Goal: Information Seeking & Learning: Check status

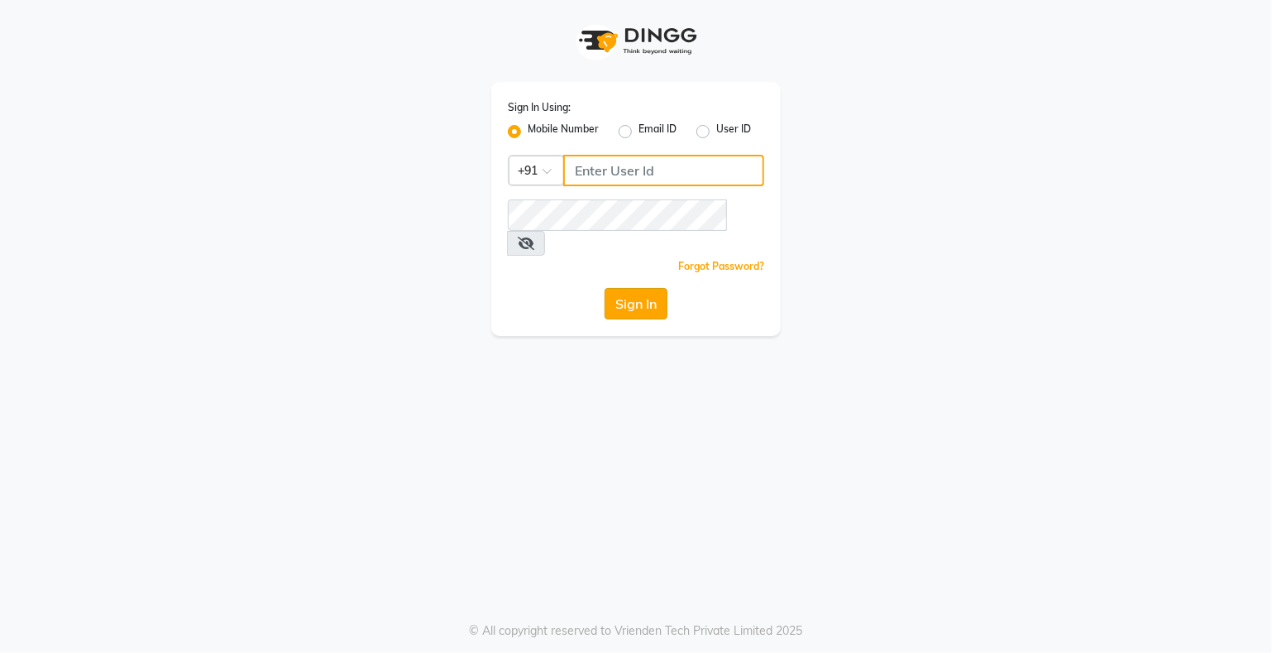
type input "9359594581"
click at [634, 288] on button "Sign In" at bounding box center [636, 303] width 63 height 31
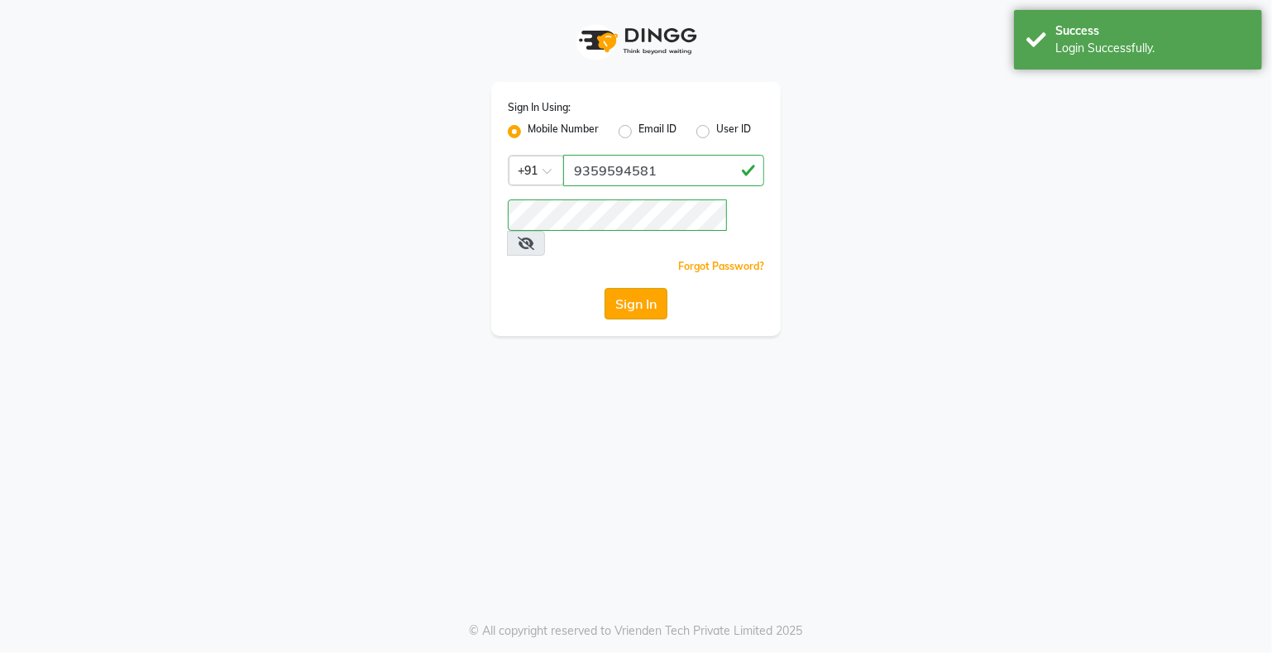
select select "service"
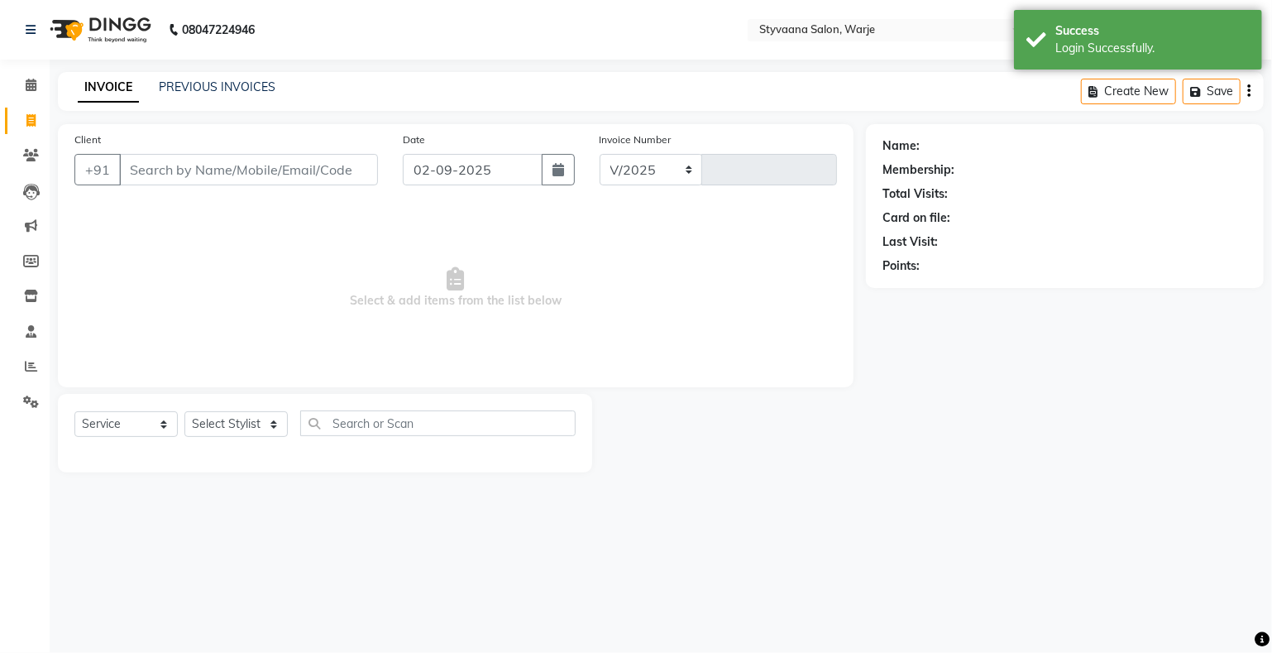
select select "280"
type input "0983"
click at [31, 150] on icon at bounding box center [31, 155] width 16 height 12
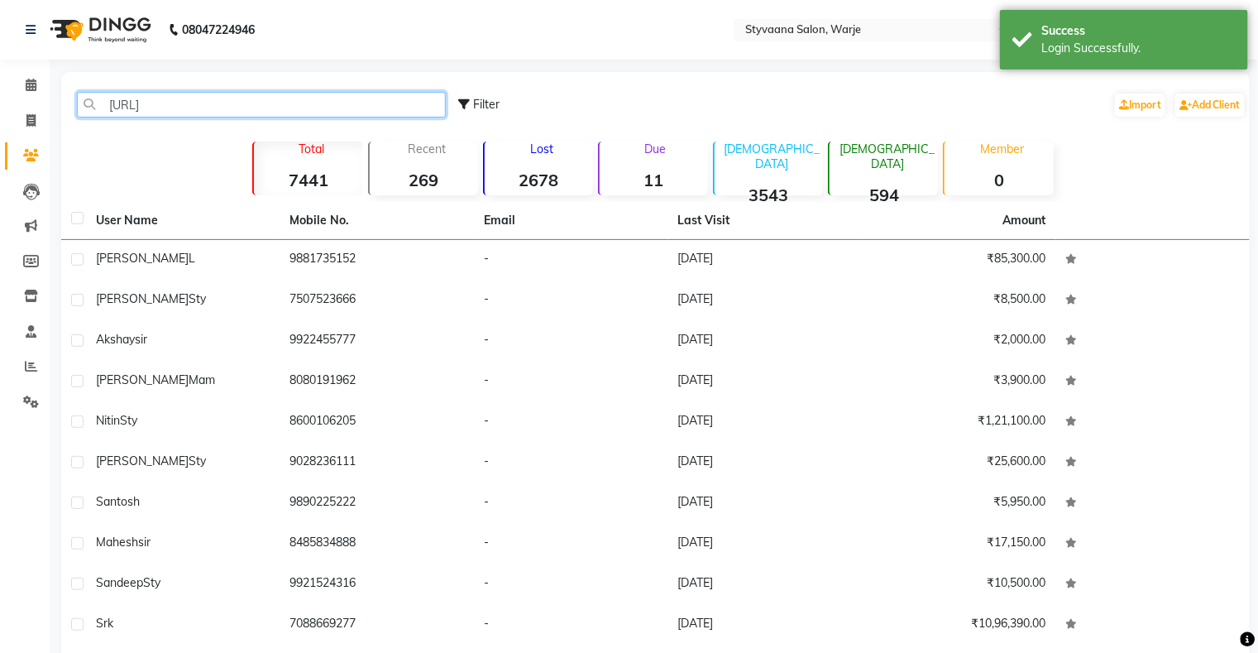
click at [93, 96] on input "[URL]" at bounding box center [261, 105] width 369 height 26
click at [135, 113] on input "[URL]" at bounding box center [261, 105] width 369 height 26
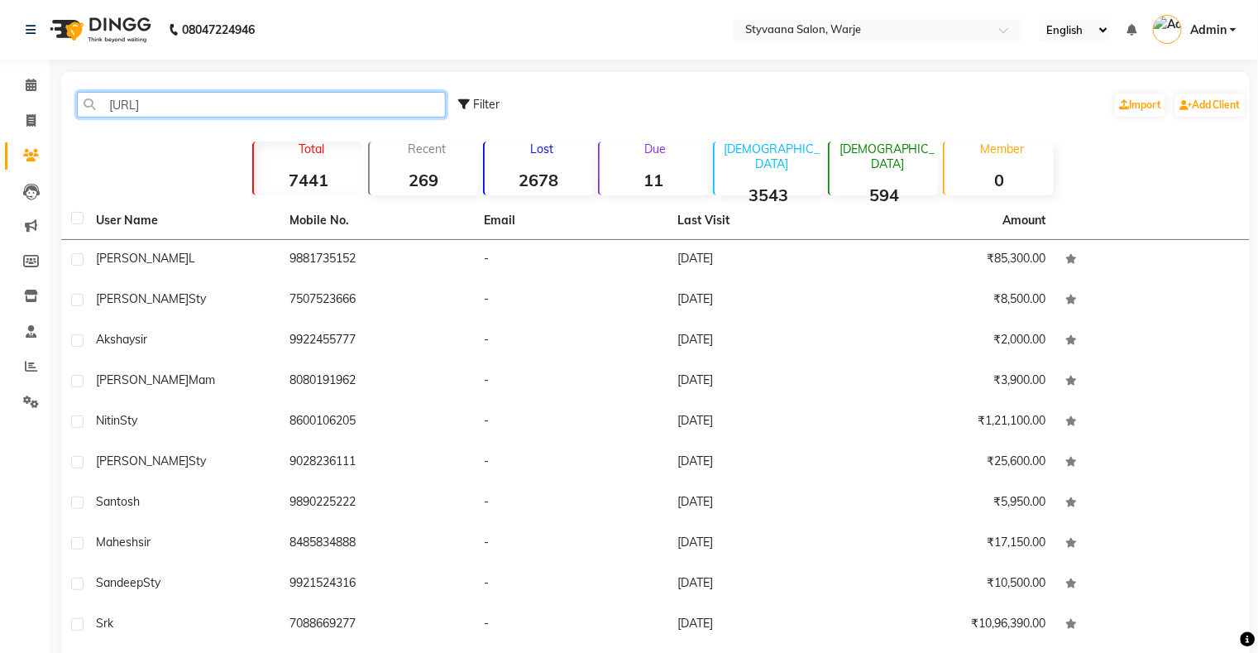
click at [212, 105] on input "[URL]" at bounding box center [261, 105] width 369 height 26
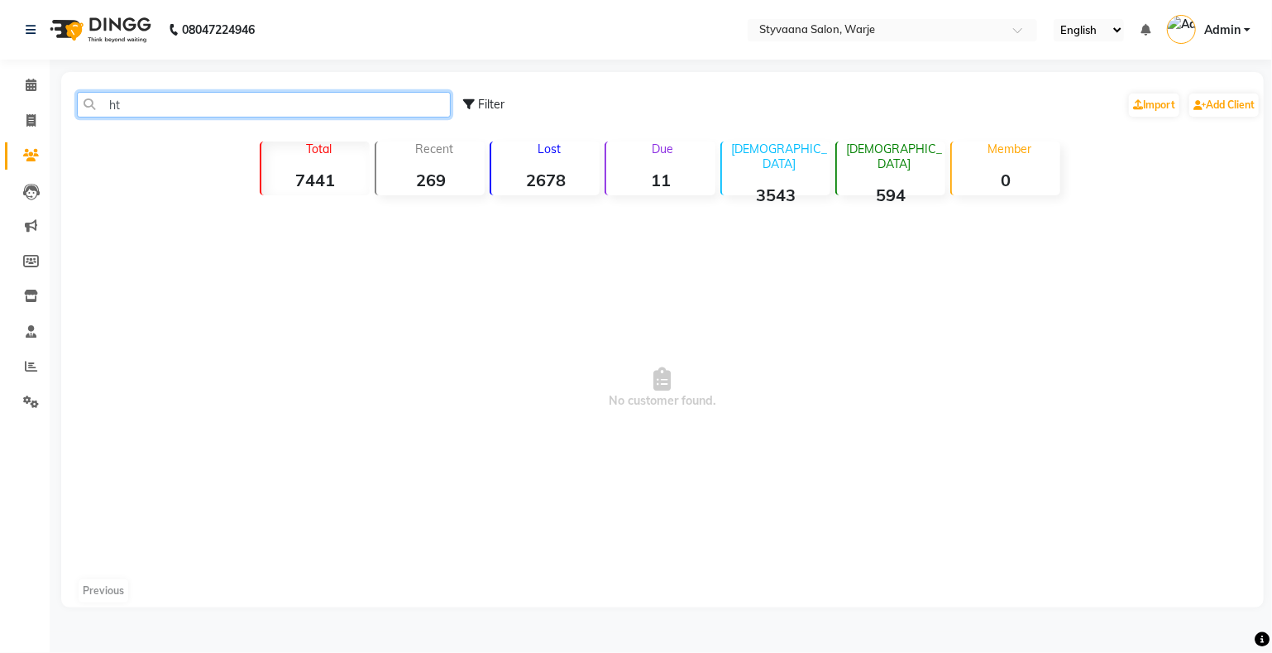
type input "h"
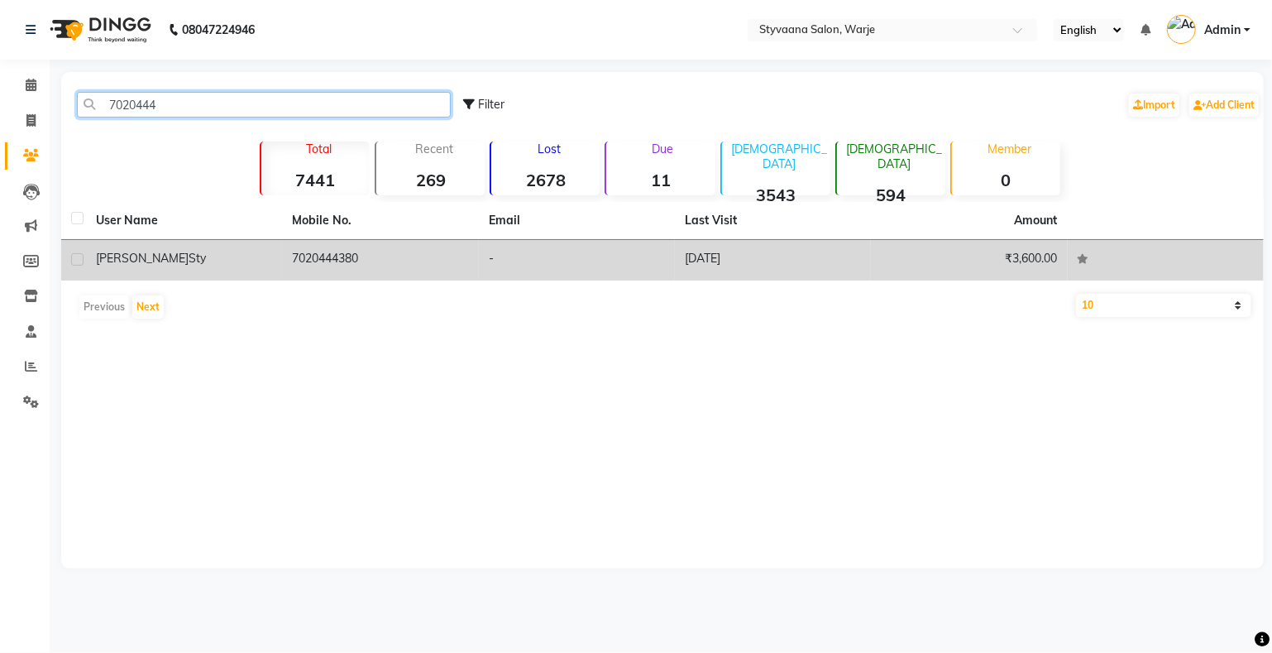
type input "7020444"
click at [315, 253] on td "7020444380" at bounding box center [380, 260] width 196 height 41
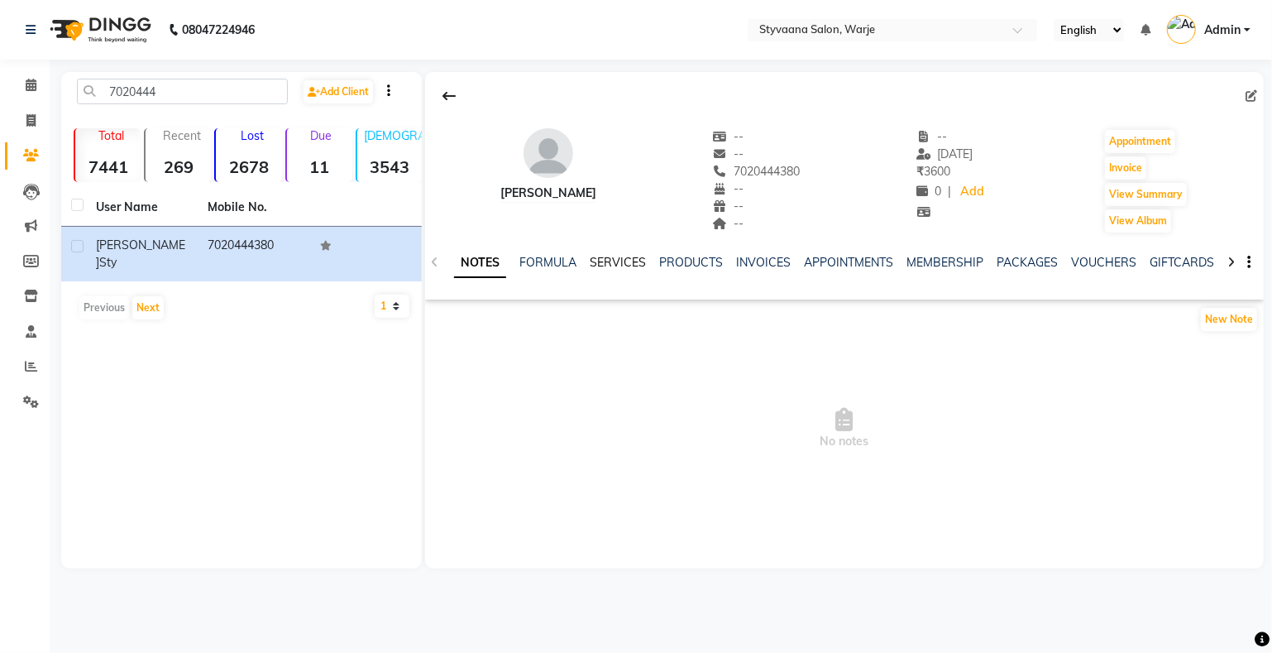
click at [590, 262] on link "SERVICES" at bounding box center [618, 262] width 56 height 15
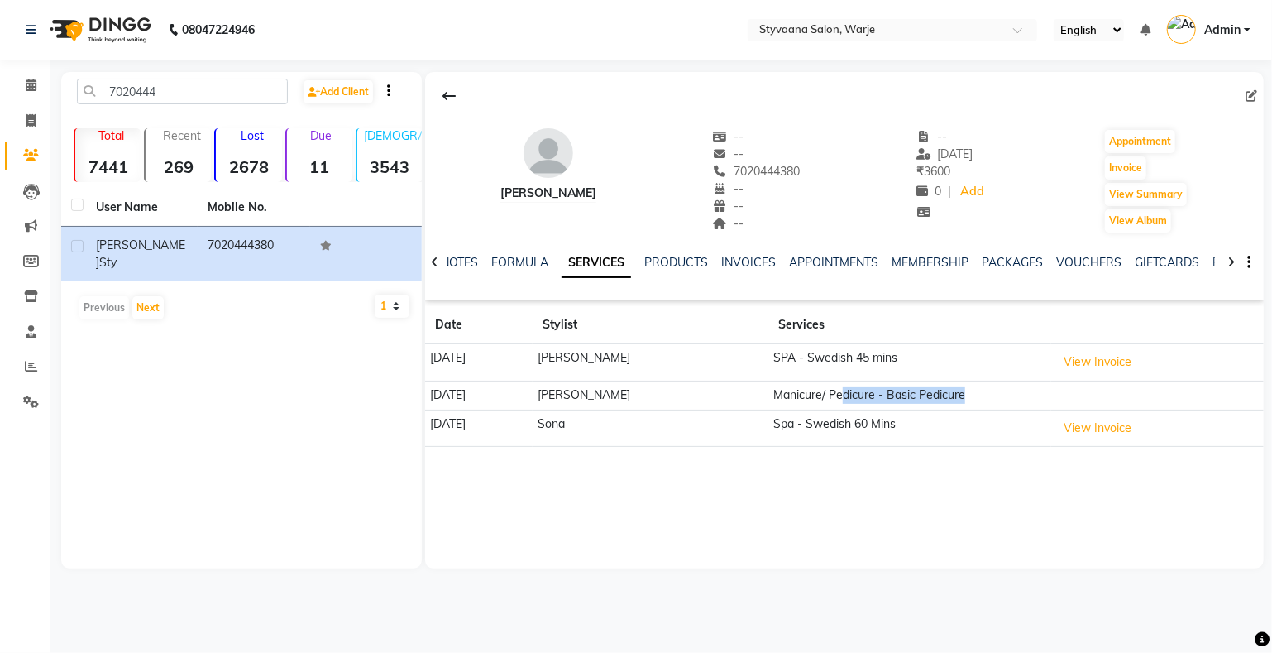
drag, startPoint x: 816, startPoint y: 390, endPoint x: 997, endPoint y: 400, distance: 181.5
click at [997, 400] on td "Manicure/ Pedicure - Basic Pedicure" at bounding box center [910, 395] width 283 height 29
click at [1114, 392] on td at bounding box center [1158, 395] width 213 height 29
click at [1075, 362] on button "View Invoice" at bounding box center [1098, 362] width 83 height 26
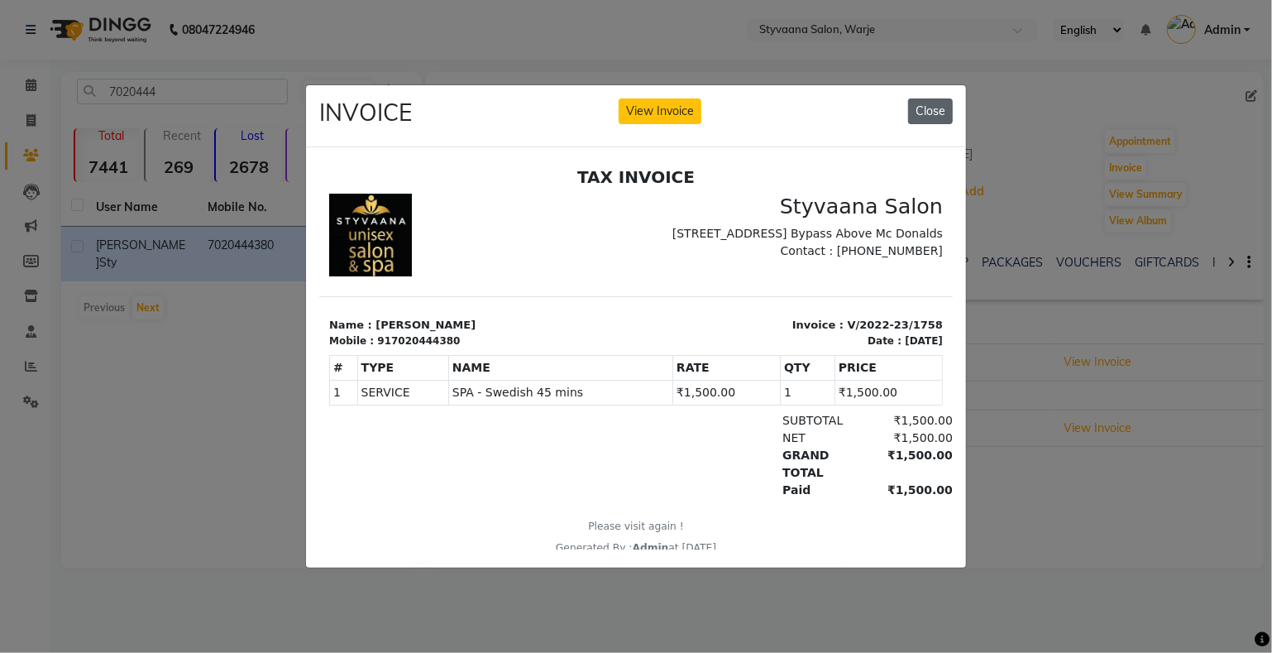
click at [928, 99] on button "Close" at bounding box center [930, 111] width 45 height 26
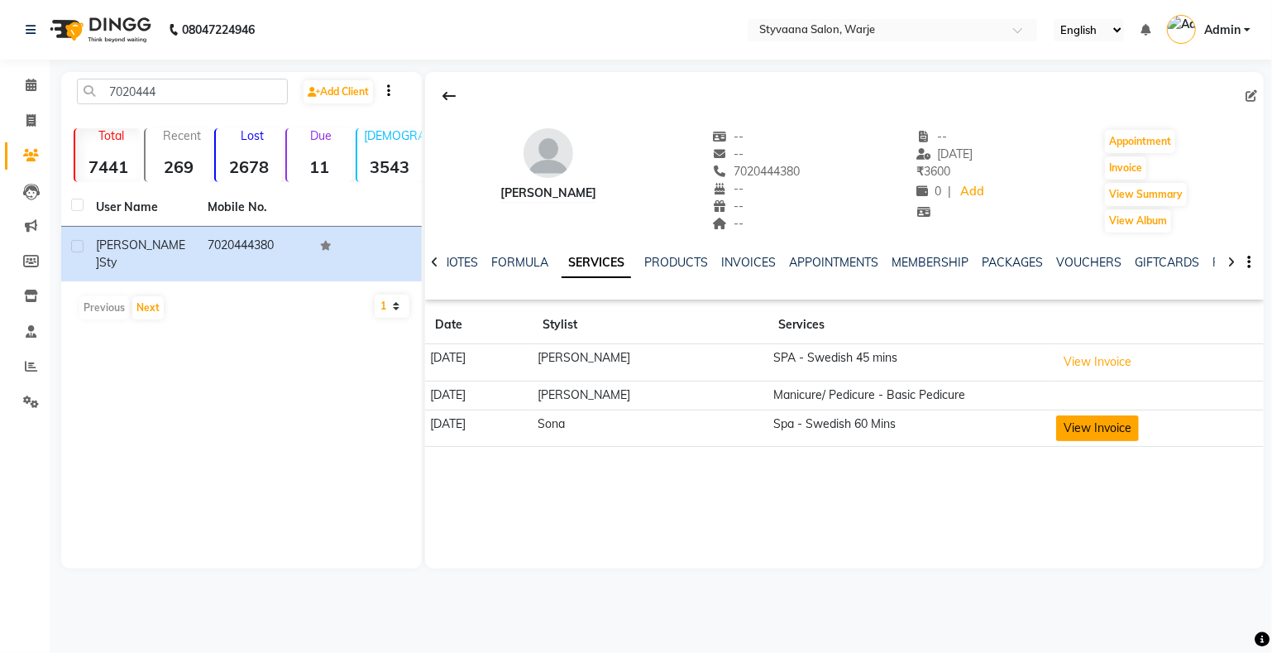
click at [1088, 417] on button "View Invoice" at bounding box center [1098, 428] width 83 height 26
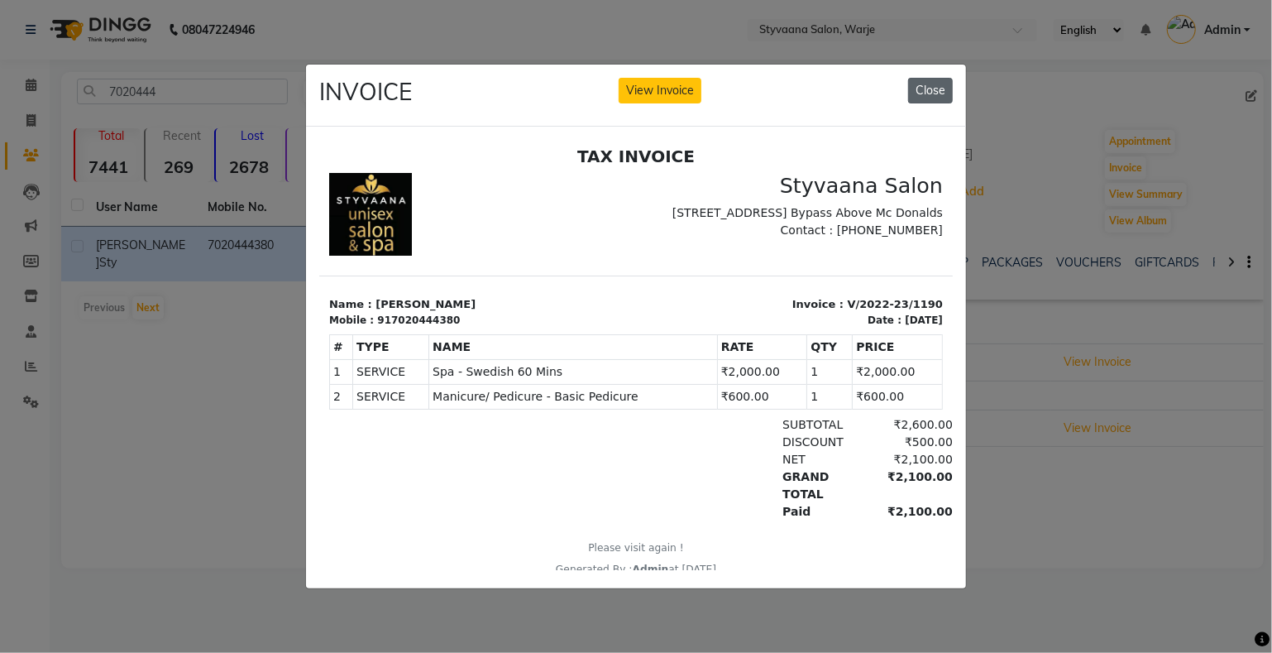
click at [930, 79] on button "Close" at bounding box center [930, 91] width 45 height 26
